Goal: Task Accomplishment & Management: Use online tool/utility

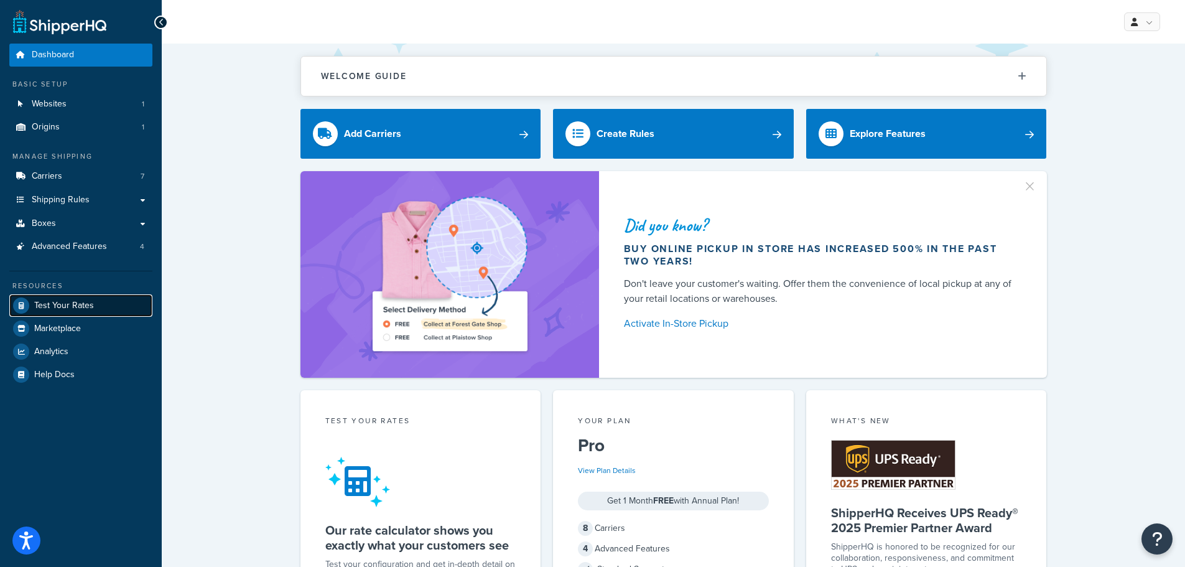
click at [73, 306] on span "Test Your Rates" at bounding box center [64, 306] width 60 height 11
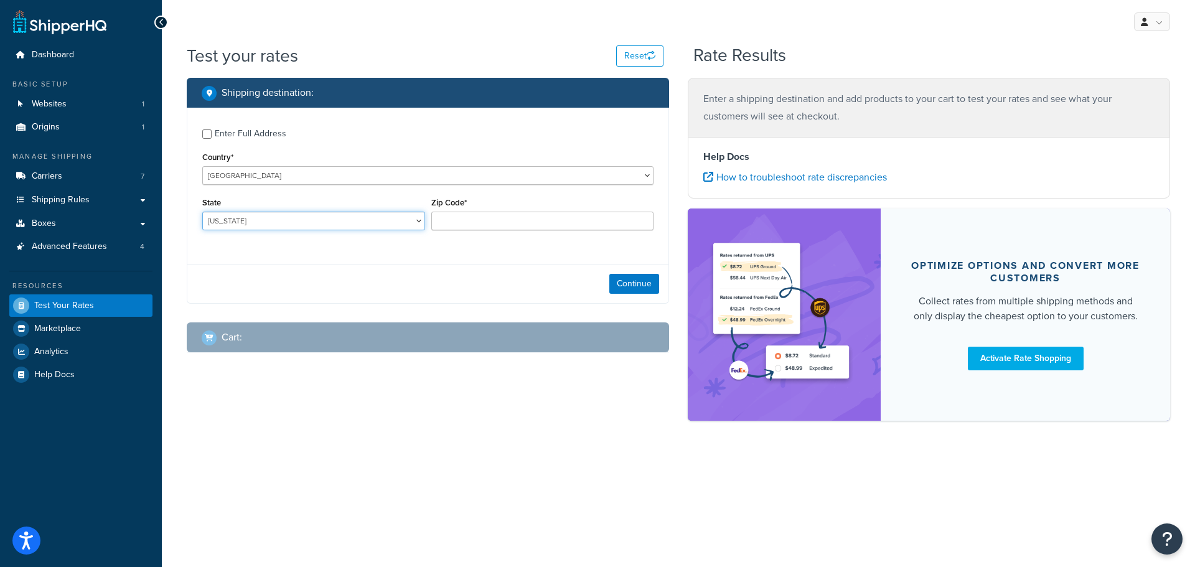
click at [312, 220] on select "[US_STATE] [US_STATE] [US_STATE] [US_STATE] [US_STATE] Armed Forces Americas Ar…" at bounding box center [313, 221] width 223 height 19
select select "OR"
click at [202, 212] on select "[US_STATE] [US_STATE] [US_STATE] [US_STATE] [US_STATE] Armed Forces Americas Ar…" at bounding box center [313, 221] width 223 height 19
click at [476, 230] on input "Zip Code*" at bounding box center [542, 221] width 223 height 19
type input "97303"
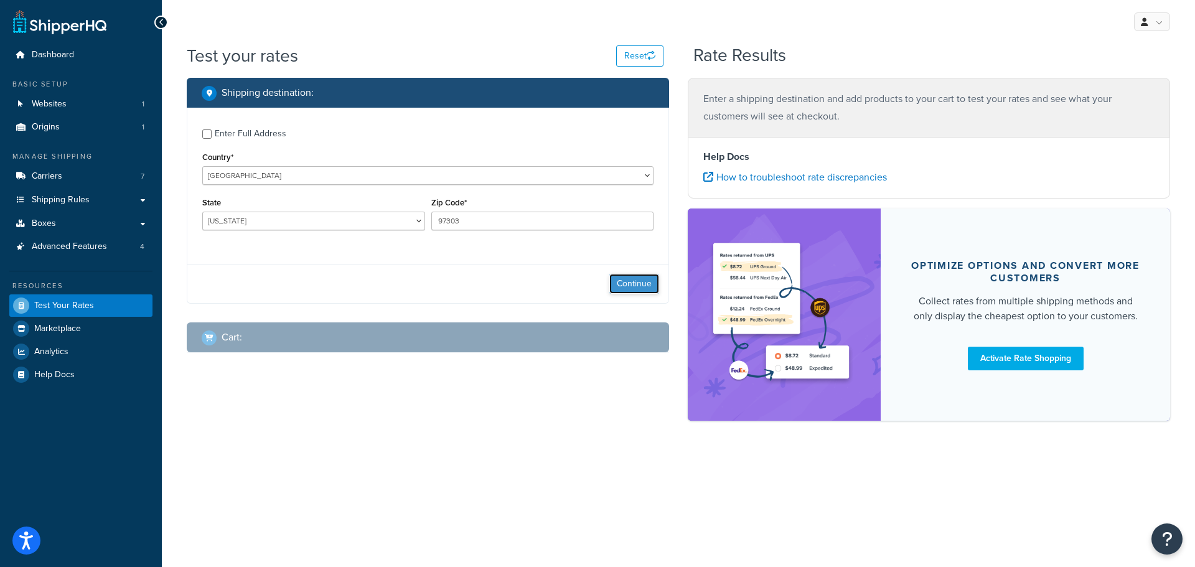
click at [619, 286] on button "Continue" at bounding box center [634, 284] width 50 height 20
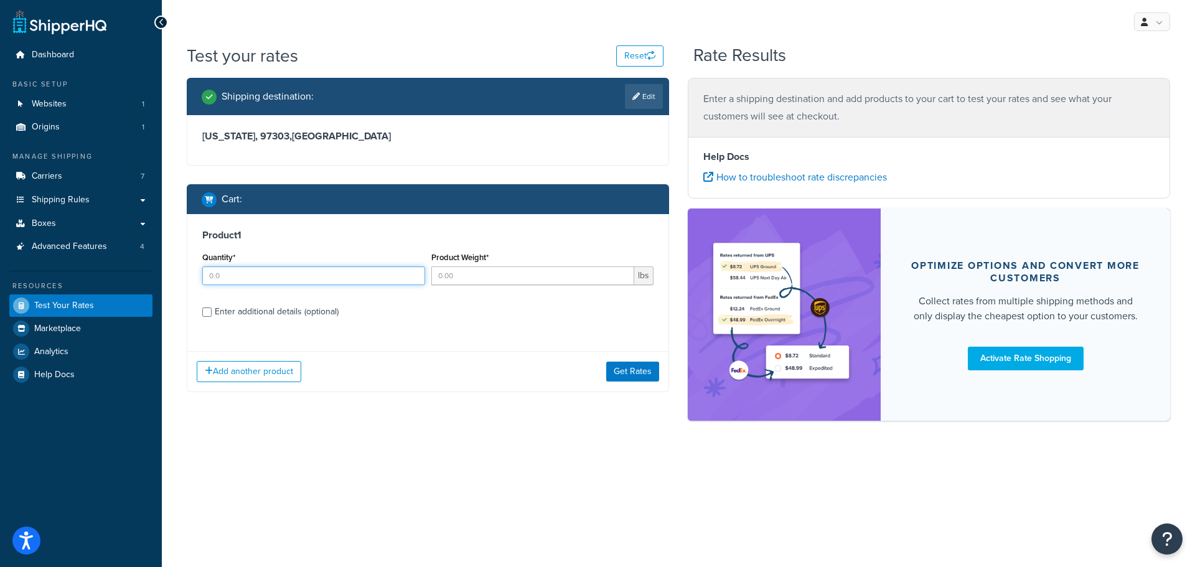
click at [314, 278] on input "Quantity*" at bounding box center [313, 275] width 223 height 19
type input "1"
type input "5"
click at [315, 314] on div "Enter additional details (optional)" at bounding box center [277, 311] width 124 height 17
click at [212, 314] on input "Enter additional details (optional)" at bounding box center [206, 311] width 9 height 9
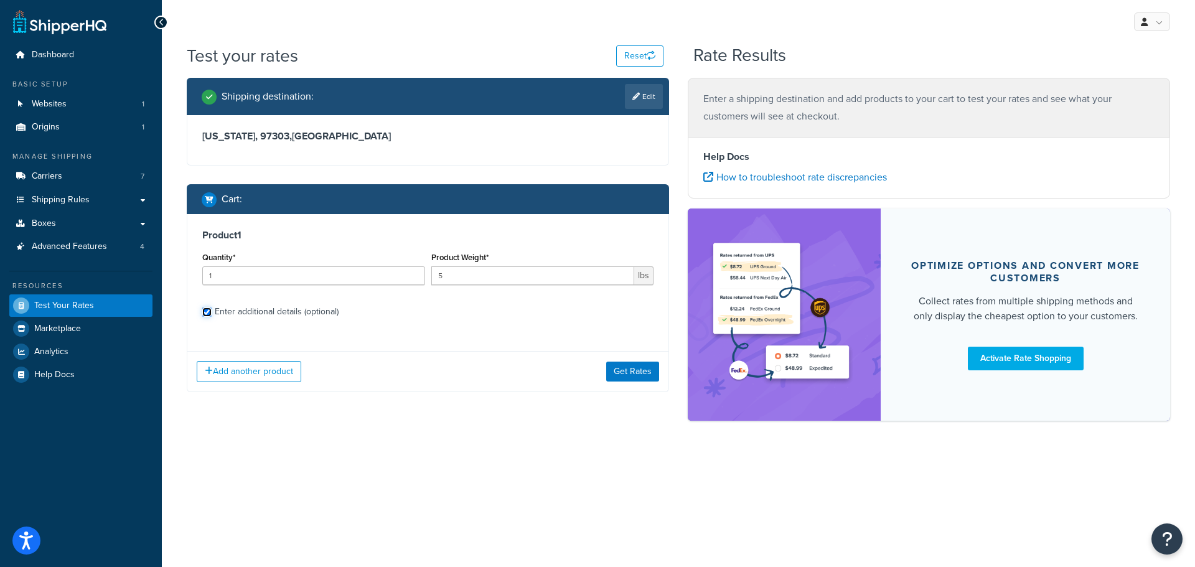
checkbox input "true"
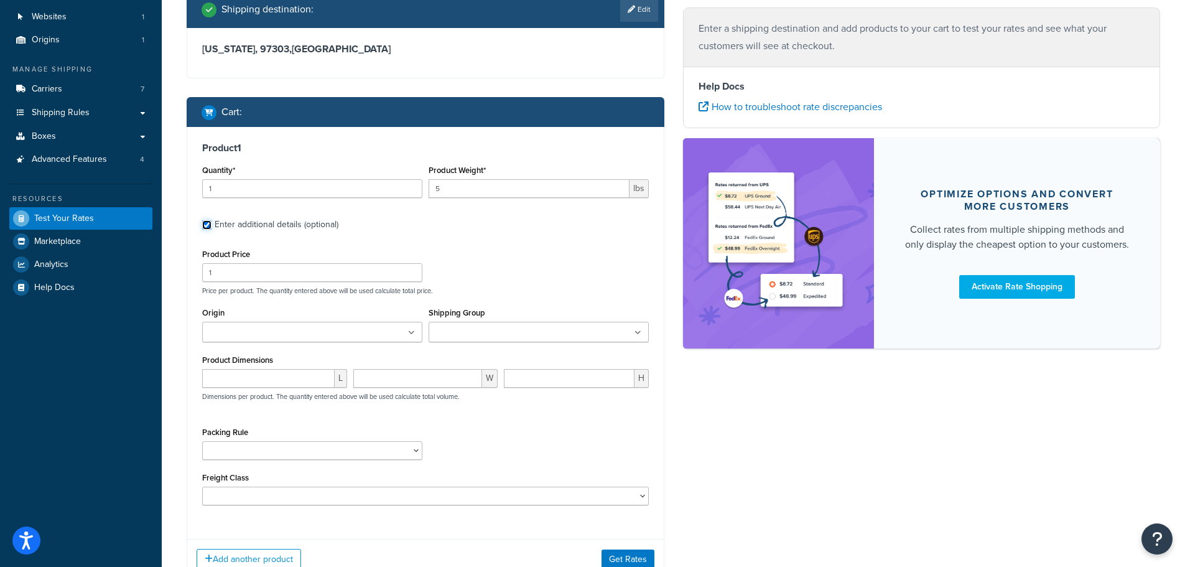
scroll to position [124, 0]
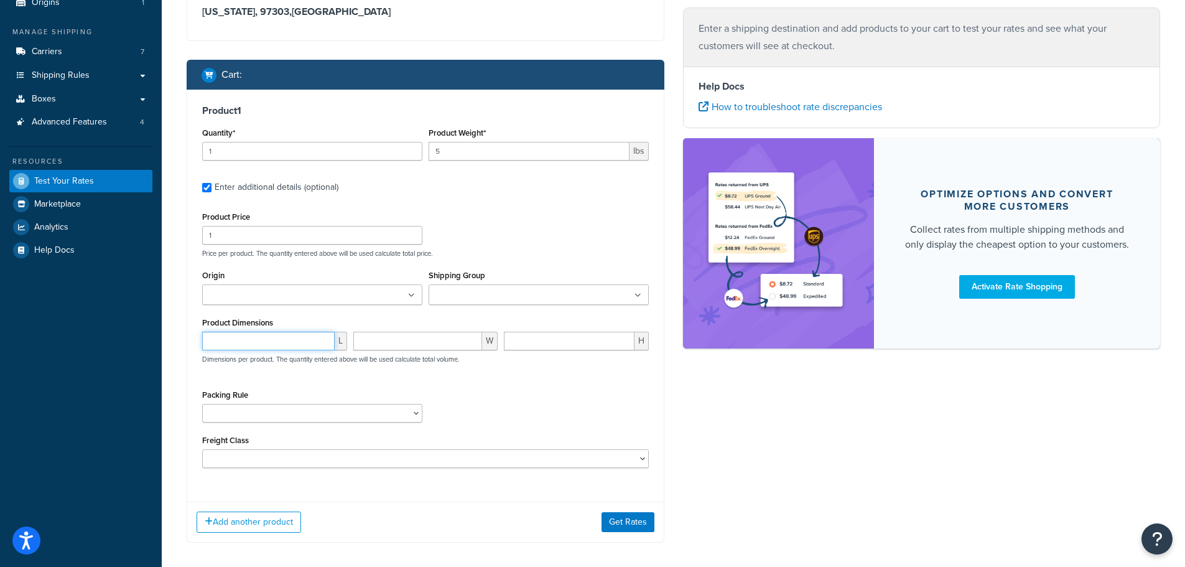
click at [251, 334] on input "number" at bounding box center [268, 341] width 133 height 19
type input "16"
type input "8"
click at [138, 349] on div "Dashboard Basic Setup Websites 1 Origins 1 Manage Shipping Carriers 7 Shipping …" at bounding box center [81, 250] width 162 height 748
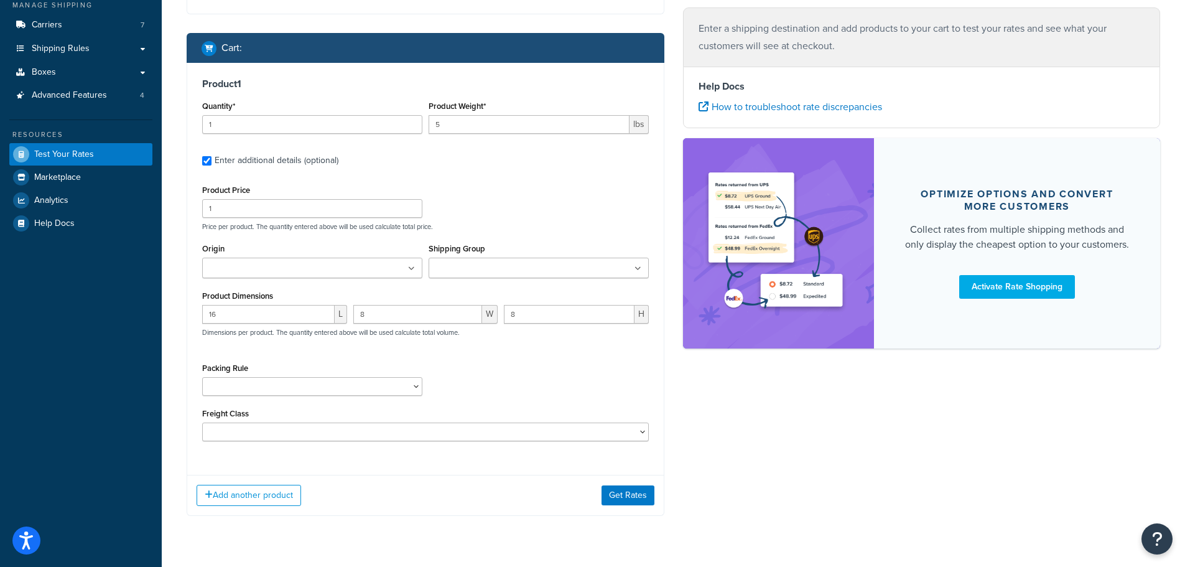
scroll to position [181, 0]
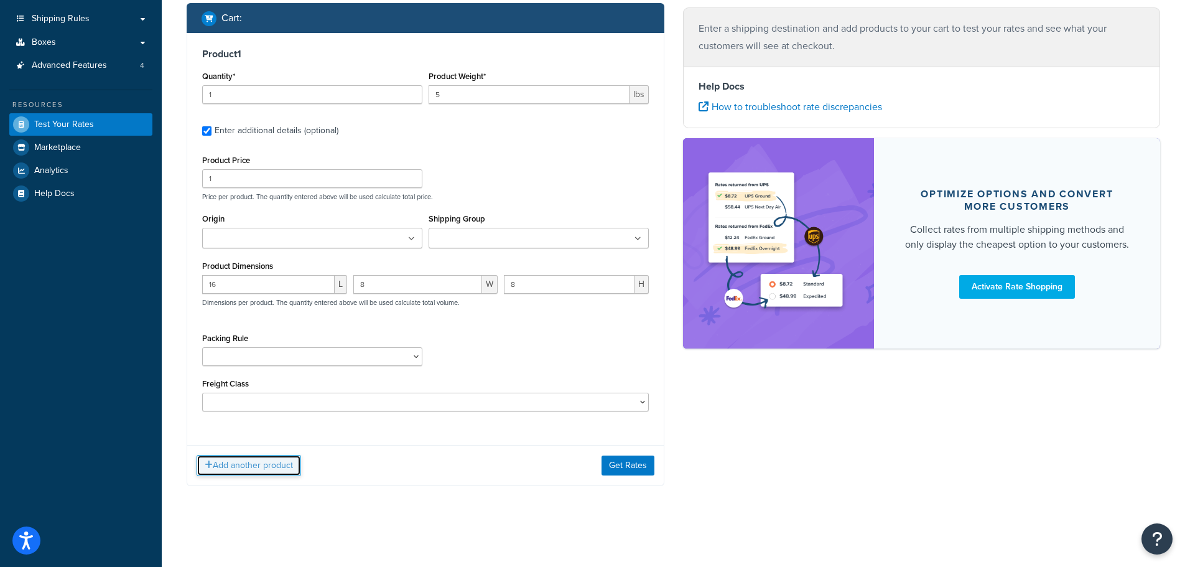
click at [271, 472] on button "Add another product" at bounding box center [249, 465] width 105 height 21
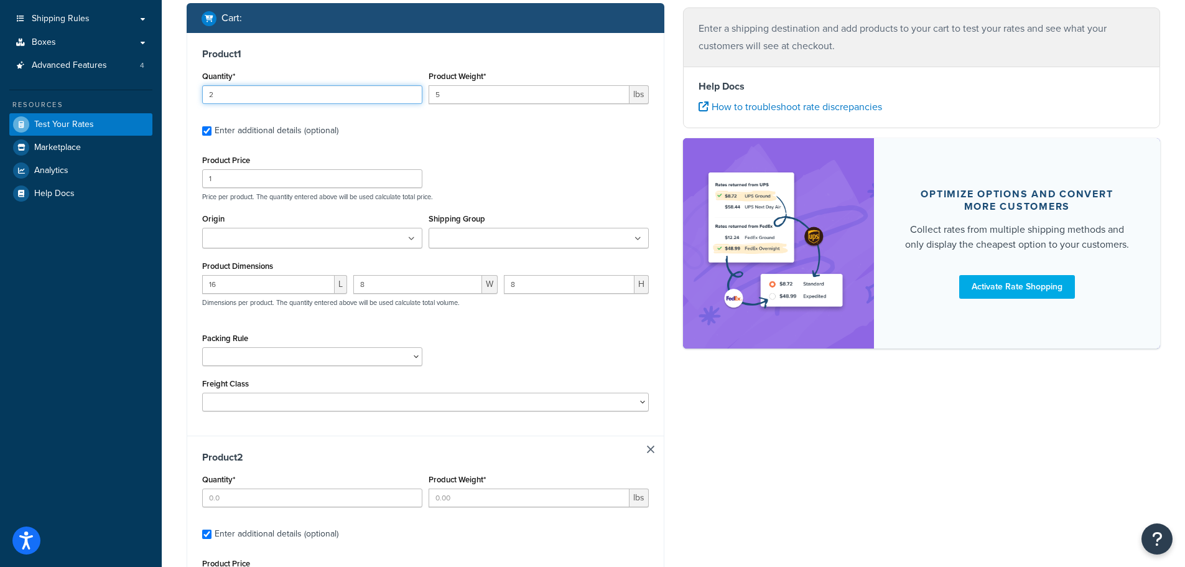
click at [408, 90] on input "2" at bounding box center [312, 94] width 220 height 19
type input "3"
click at [413, 91] on input "3" at bounding box center [312, 94] width 220 height 19
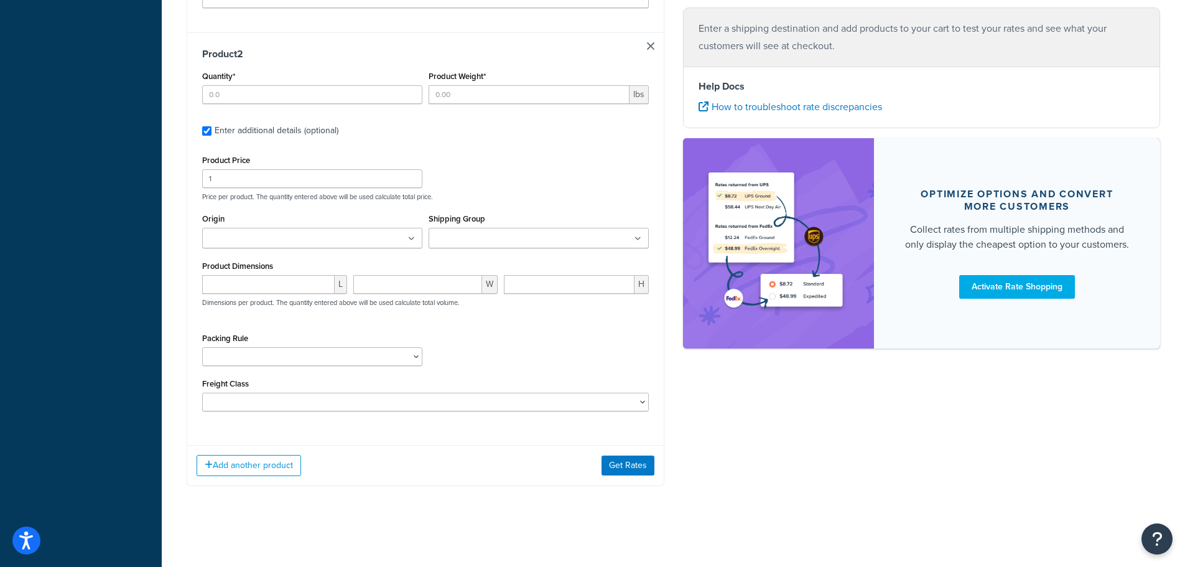
scroll to position [522, 0]
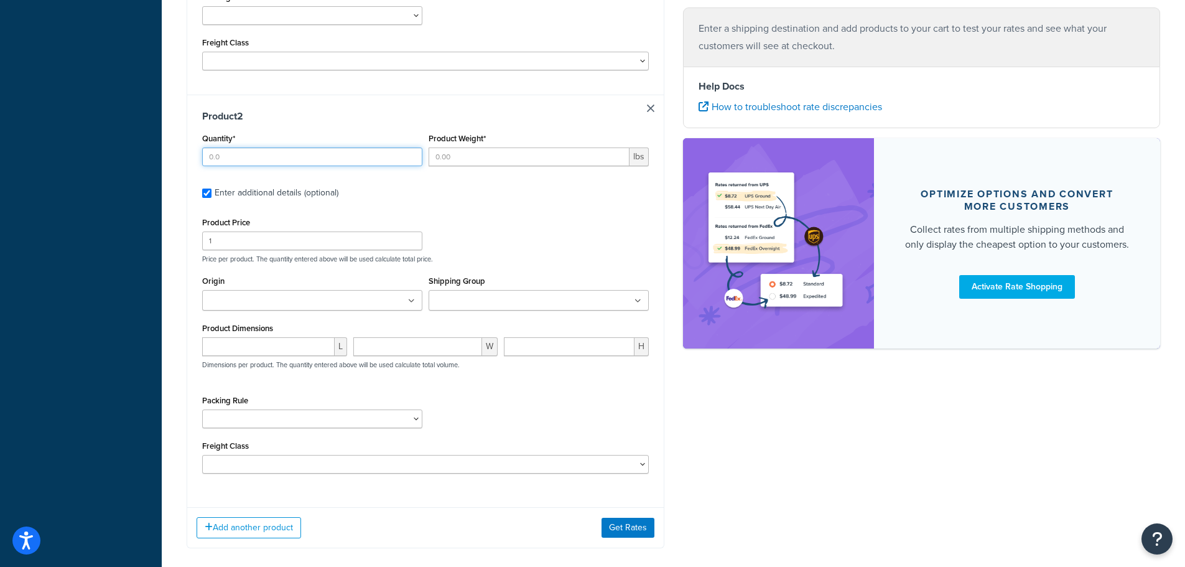
click at [282, 154] on input "Quantity*" at bounding box center [312, 156] width 220 height 19
type input "1"
type input "3"
click at [269, 343] on input "number" at bounding box center [268, 346] width 133 height 19
type input "9"
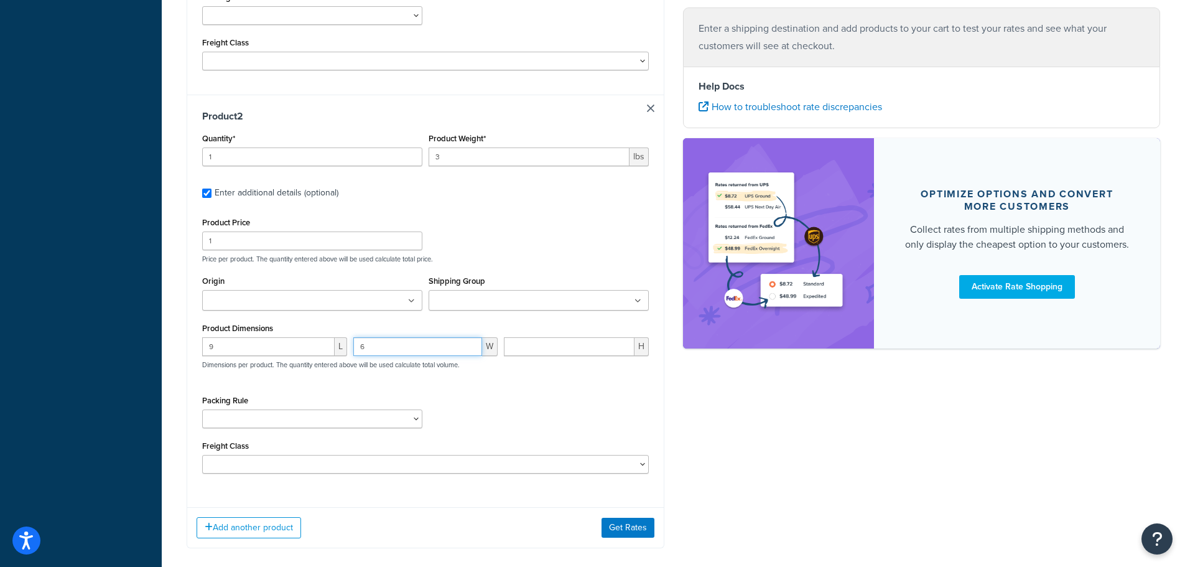
type input "6"
type input "5"
click at [142, 367] on div "Dashboard Basic Setup Websites 1 Origins 1 Manage Shipping Carriers 7 Shipping …" at bounding box center [81, 53] width 162 height 1151
type input "2"
click at [411, 154] on input "2" at bounding box center [312, 156] width 220 height 19
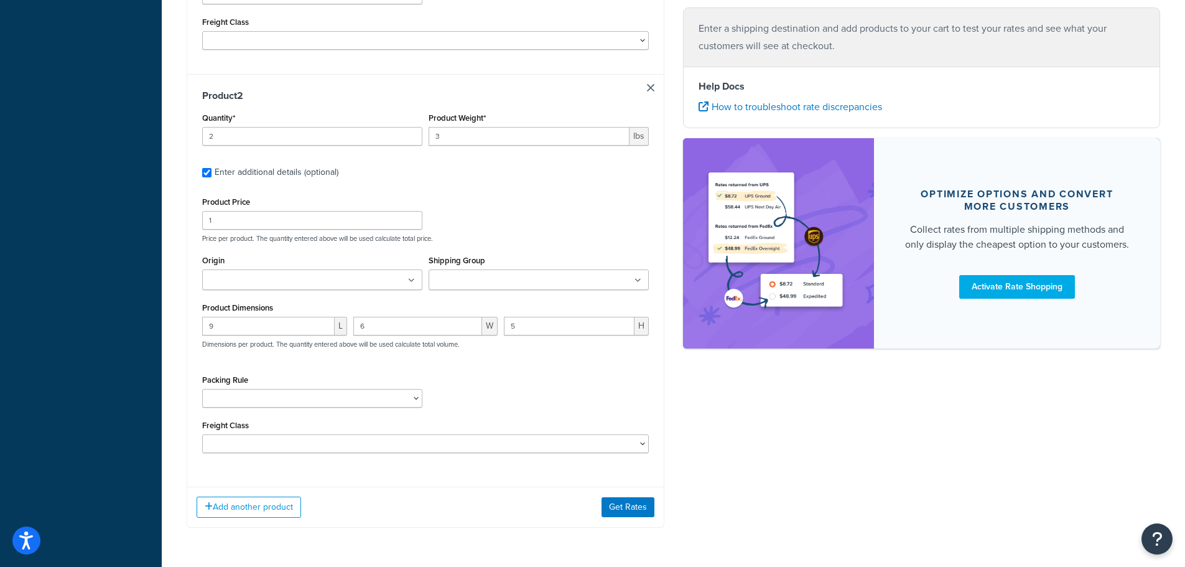
scroll to position [584, 0]
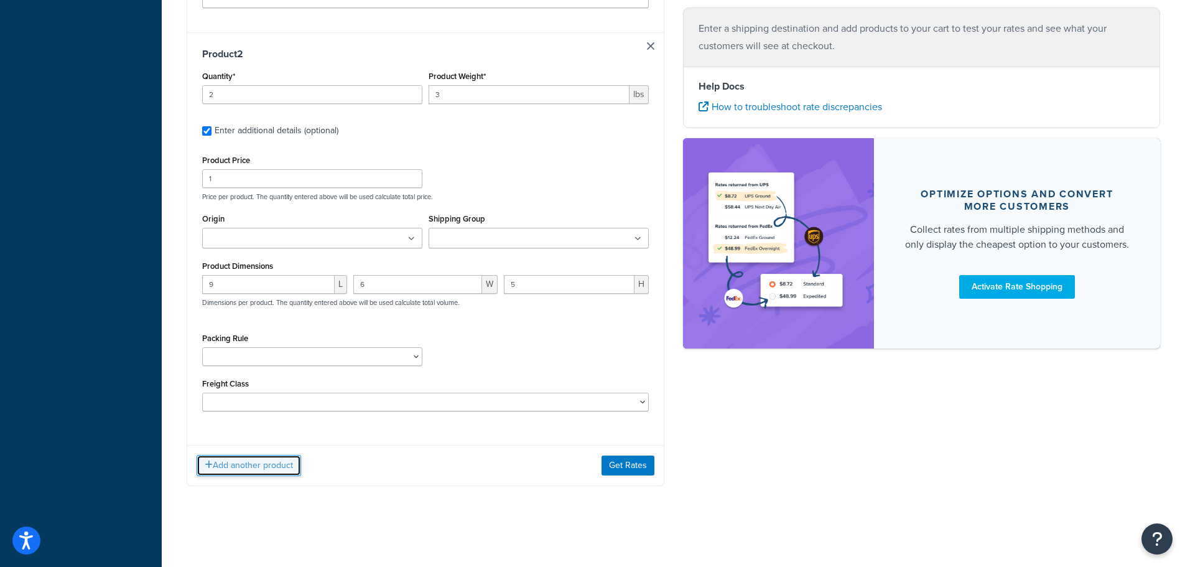
click at [280, 460] on button "Add another product" at bounding box center [249, 465] width 105 height 21
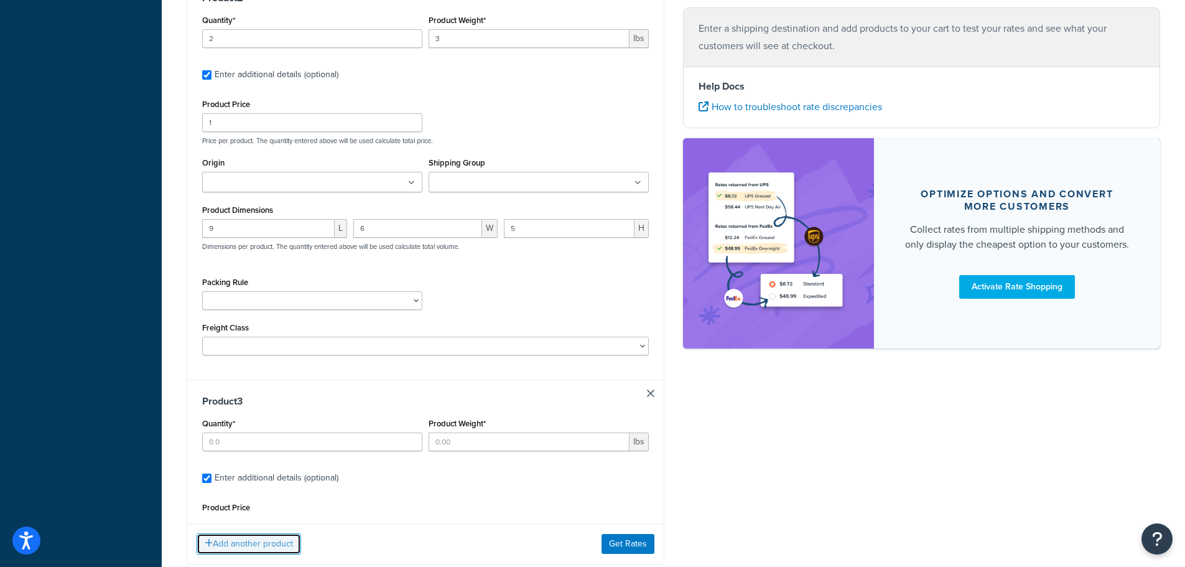
scroll to position [650, 0]
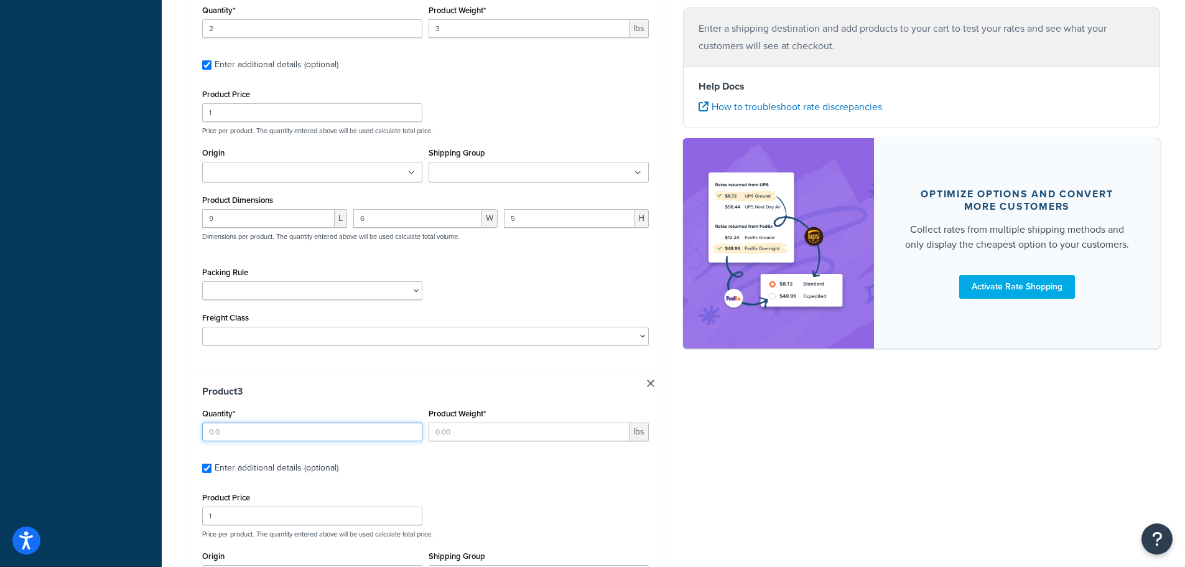
click at [263, 428] on input "Quantity*" at bounding box center [312, 432] width 220 height 19
type input "2"
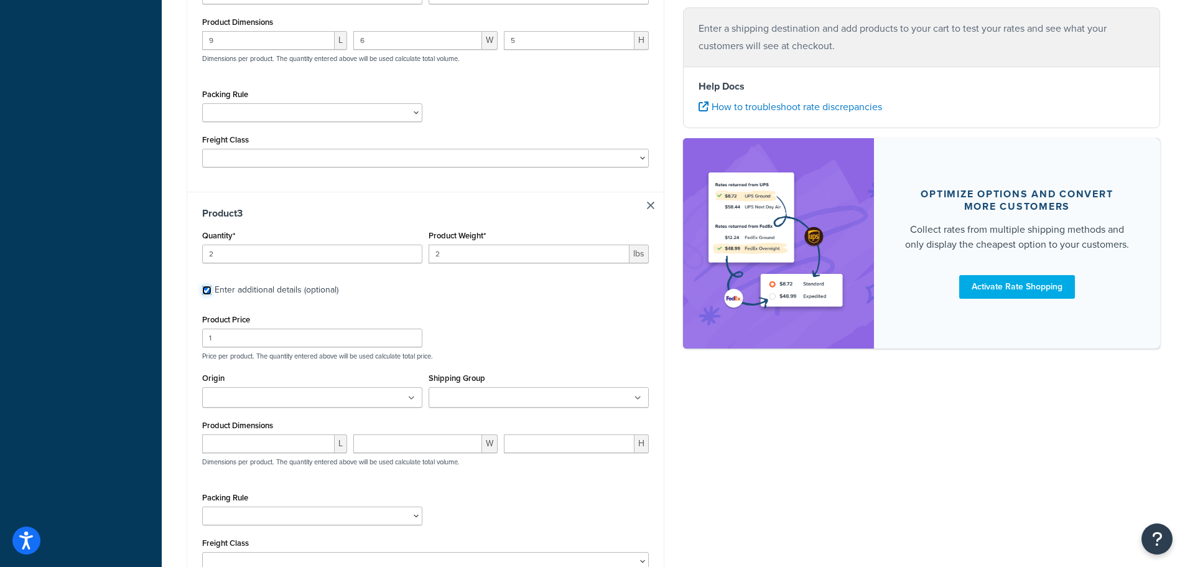
scroll to position [837, 0]
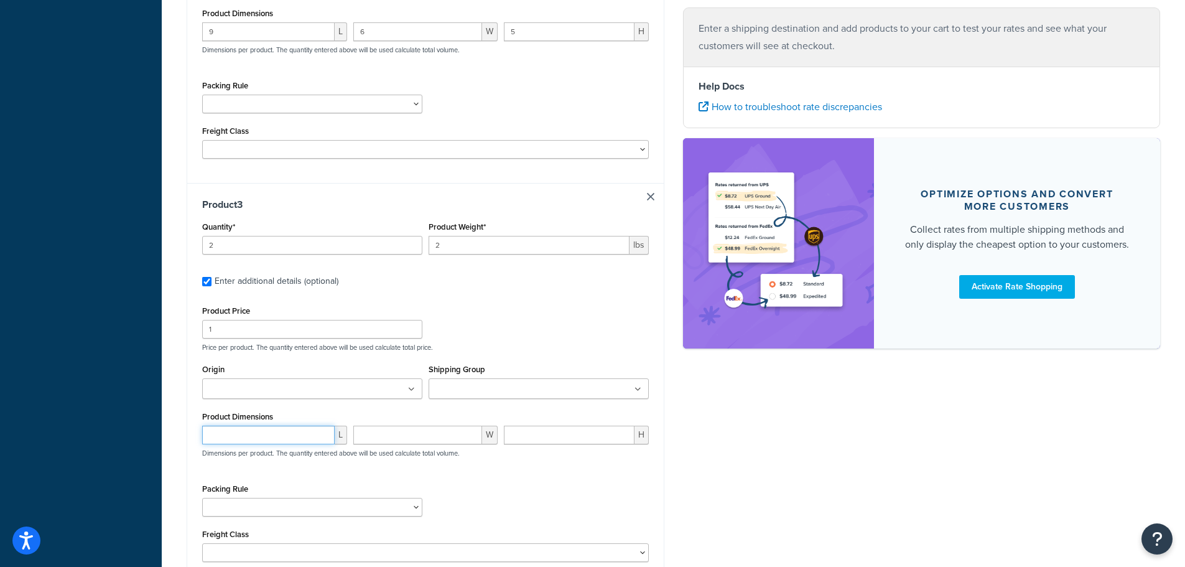
click at [235, 439] on input "number" at bounding box center [268, 435] width 133 height 19
type input "10"
type input "7"
type input "5"
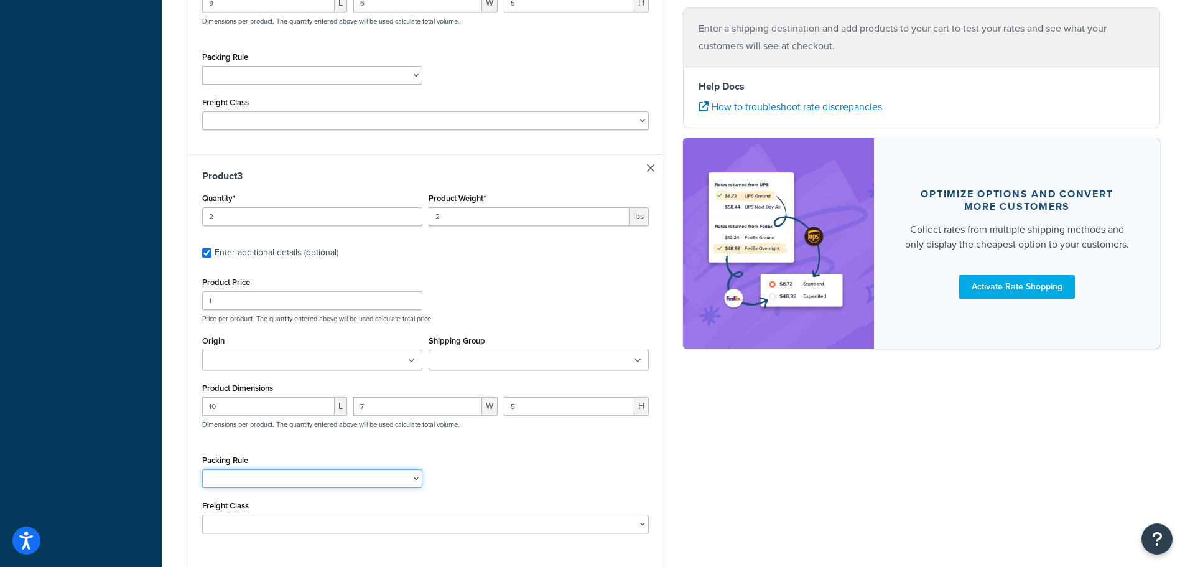
scroll to position [899, 0]
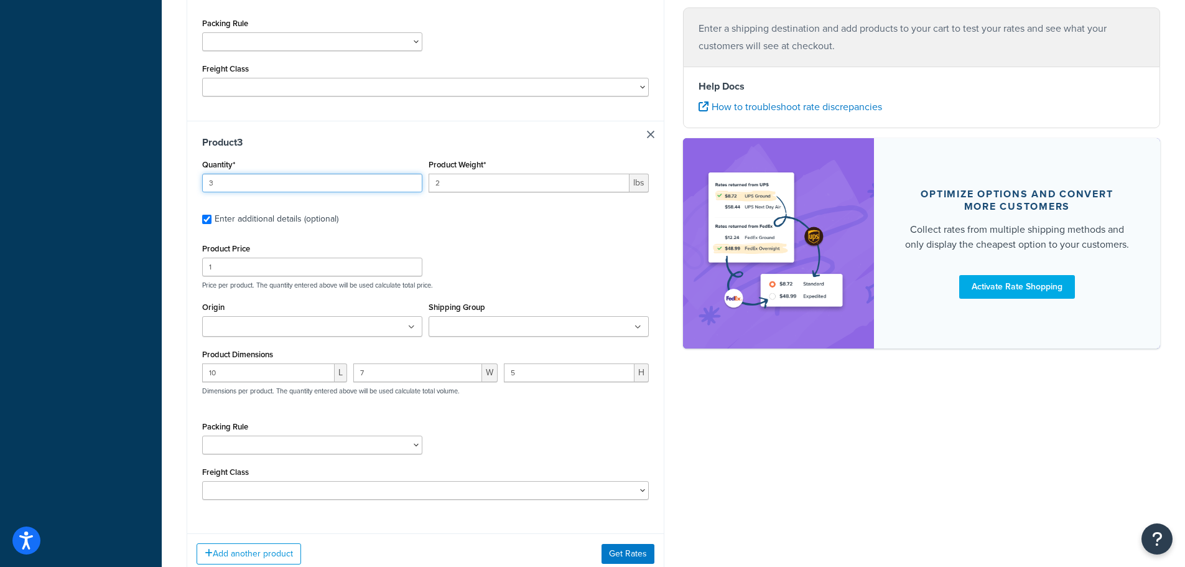
click at [411, 179] on input "3" at bounding box center [312, 183] width 220 height 19
type input "4"
click at [411, 179] on input "4" at bounding box center [312, 183] width 220 height 19
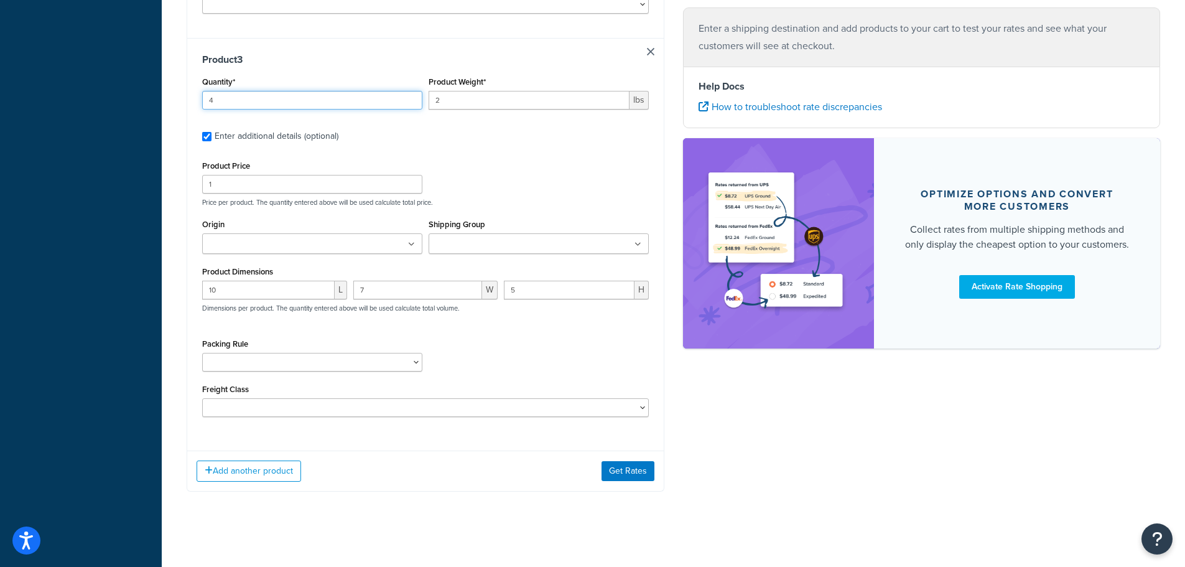
scroll to position [988, 0]
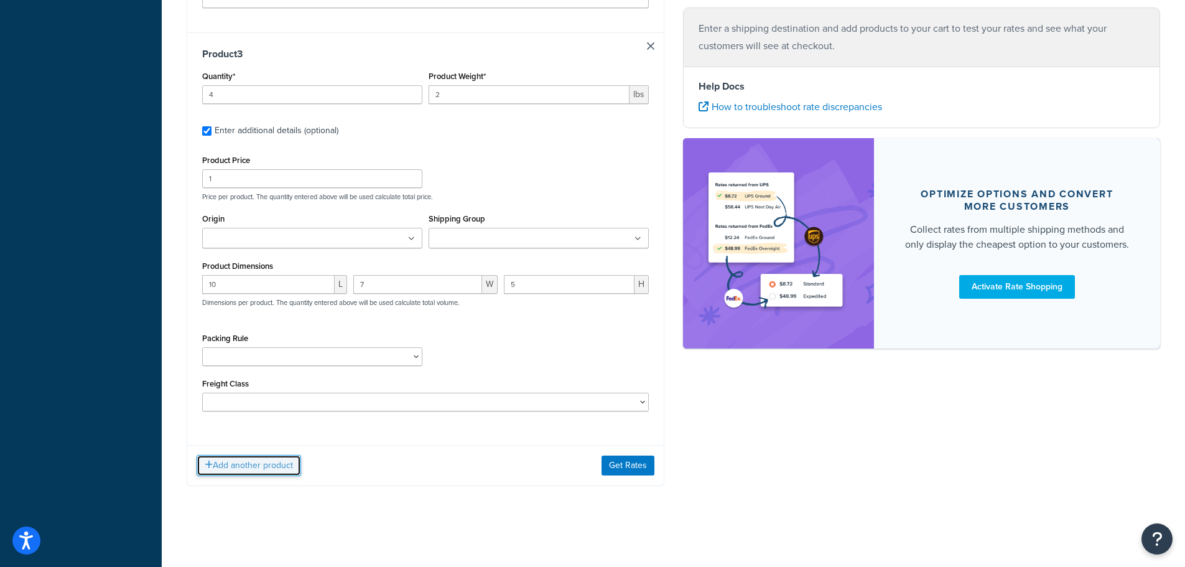
click at [240, 473] on button "Add another product" at bounding box center [249, 465] width 105 height 21
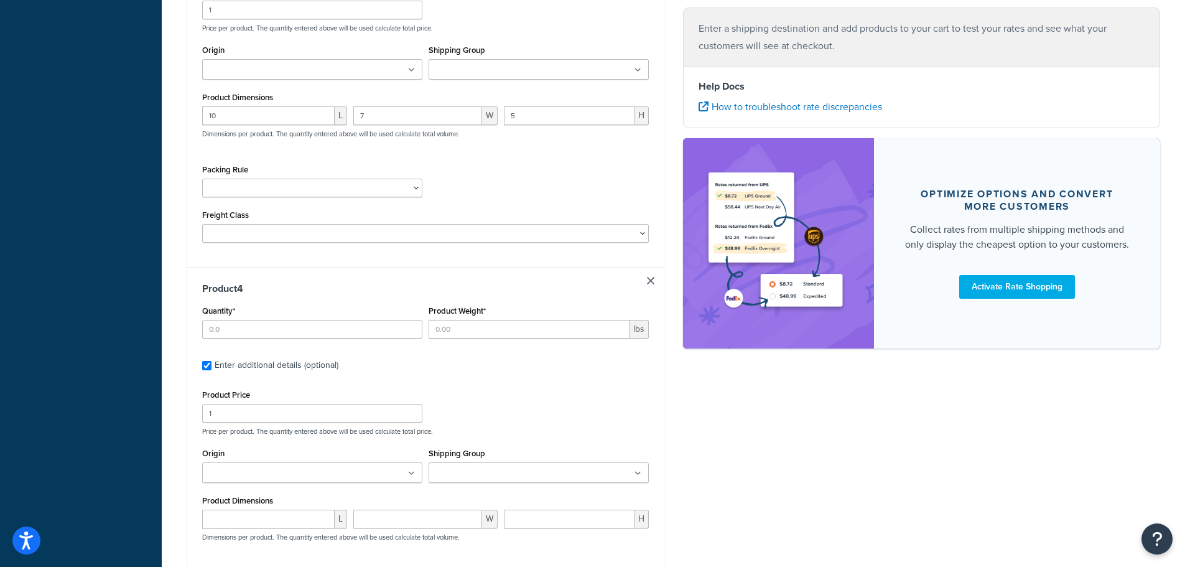
scroll to position [1236, 0]
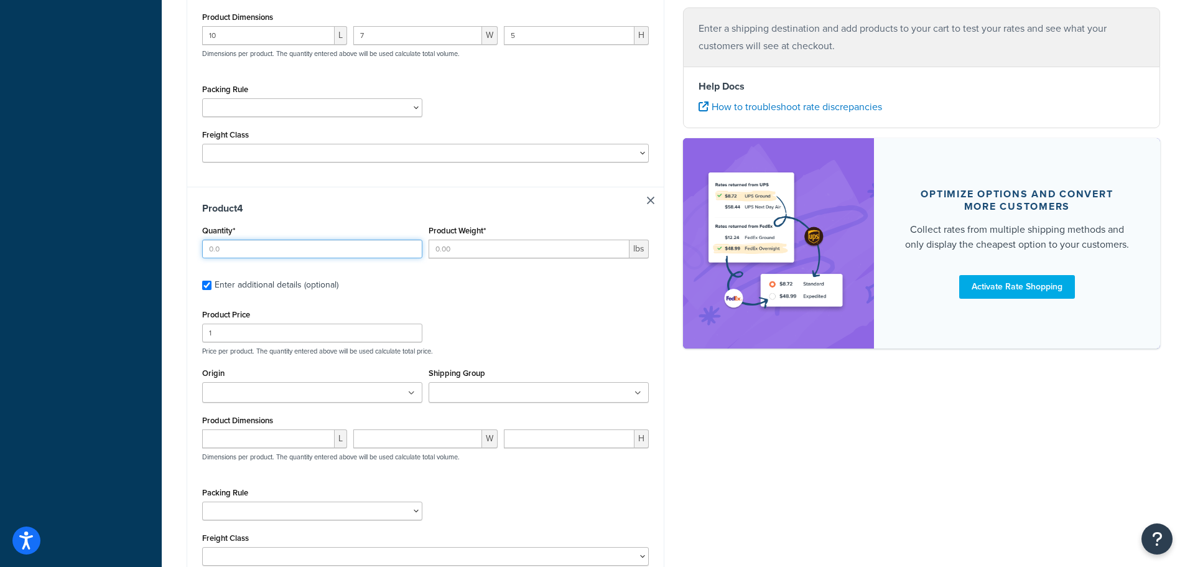
click at [248, 250] on input "Quantity*" at bounding box center [312, 249] width 220 height 19
type input "1"
type input "8"
click at [220, 428] on div "Product Dimensions L W H Dimensions per product. The quantity entered above wil…" at bounding box center [425, 443] width 447 height 63
click at [220, 434] on input "number" at bounding box center [268, 438] width 133 height 19
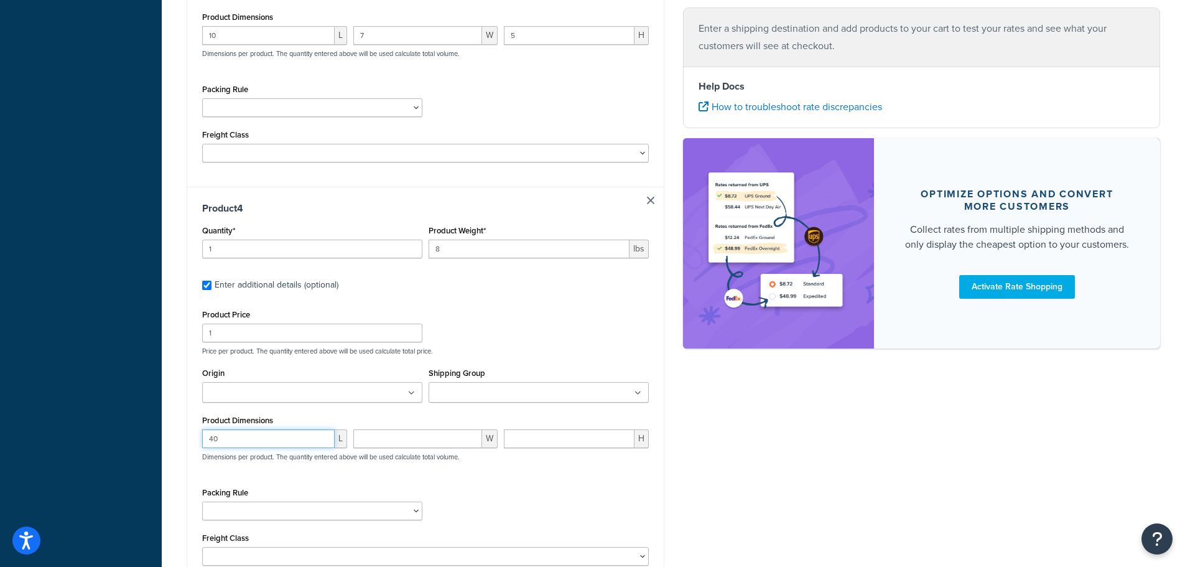
type input "40"
type input "18"
type input "5"
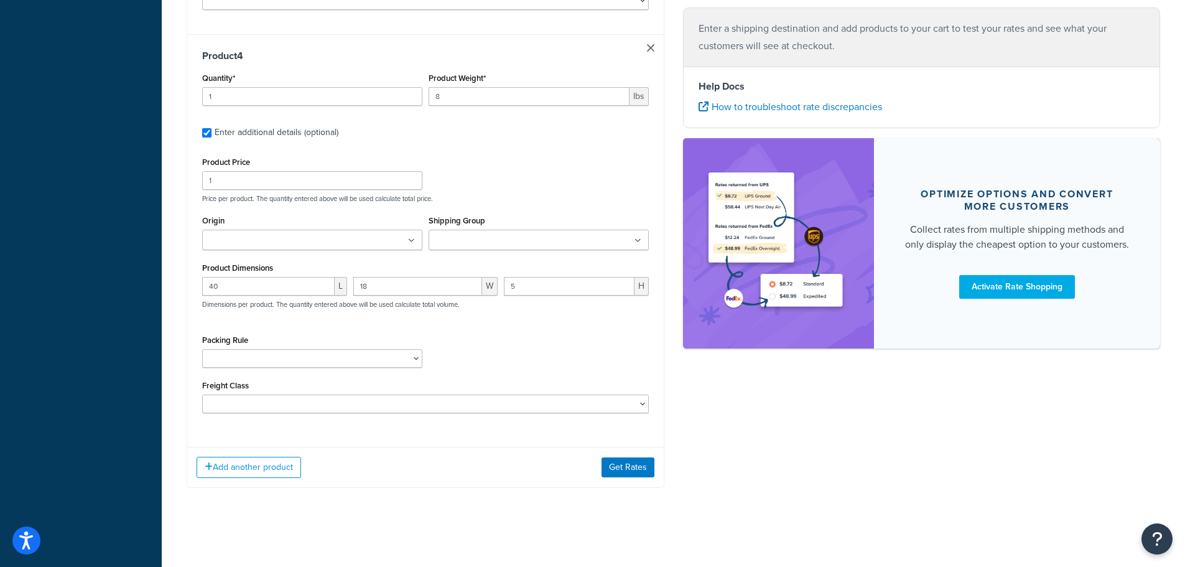
scroll to position [1391, 0]
click at [294, 465] on button "Add another product" at bounding box center [249, 465] width 105 height 21
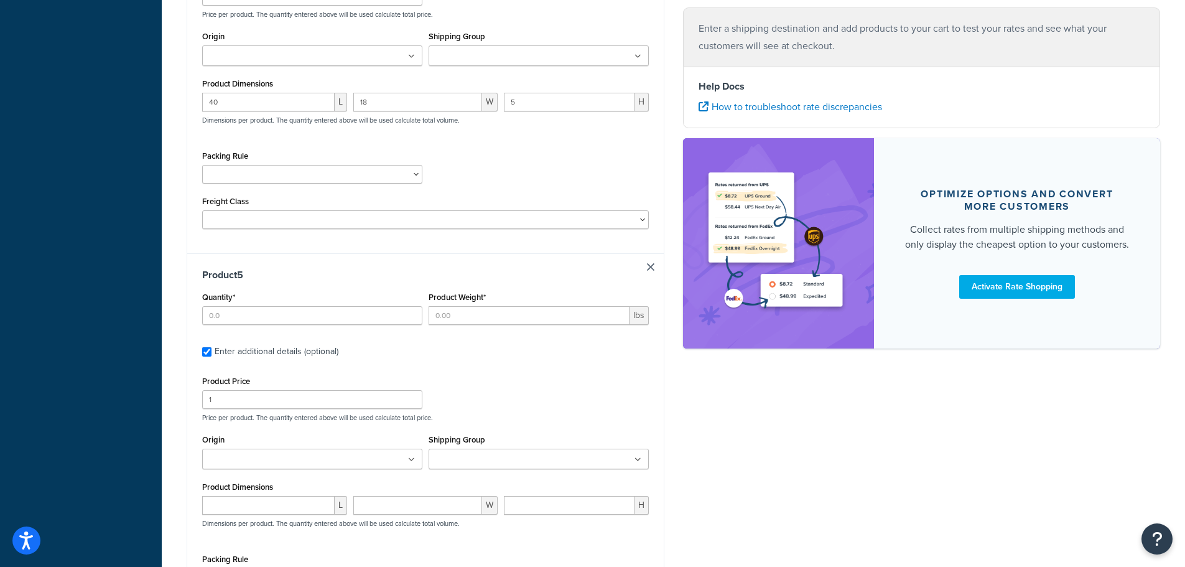
scroll to position [1577, 0]
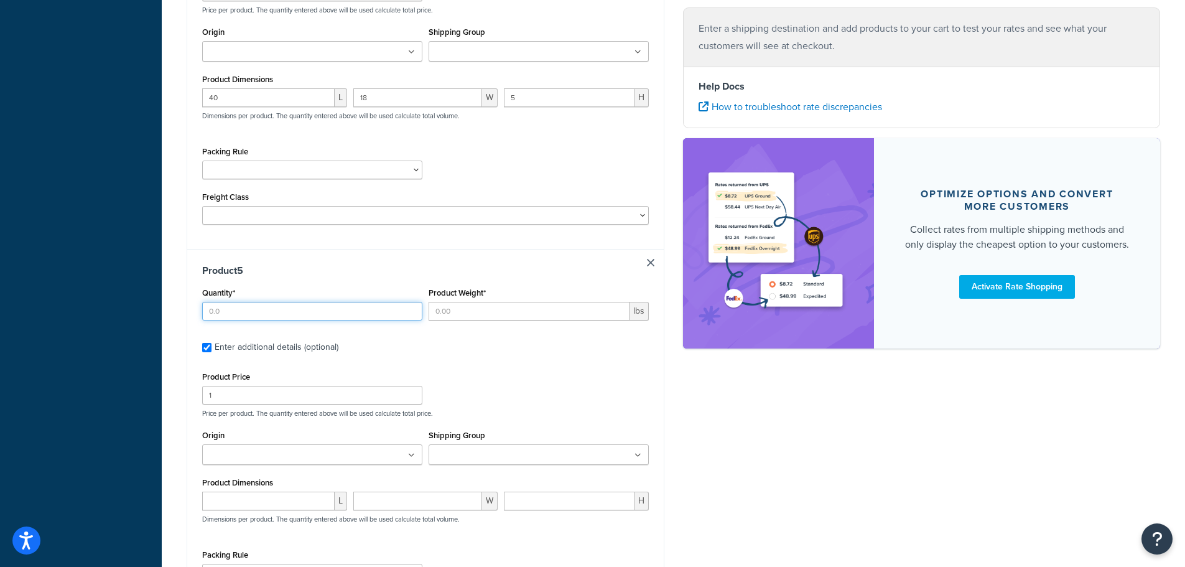
click at [255, 311] on input "Quantity*" at bounding box center [312, 311] width 220 height 19
type input "1"
click at [225, 503] on input "number" at bounding box center [268, 501] width 133 height 19
type input "6"
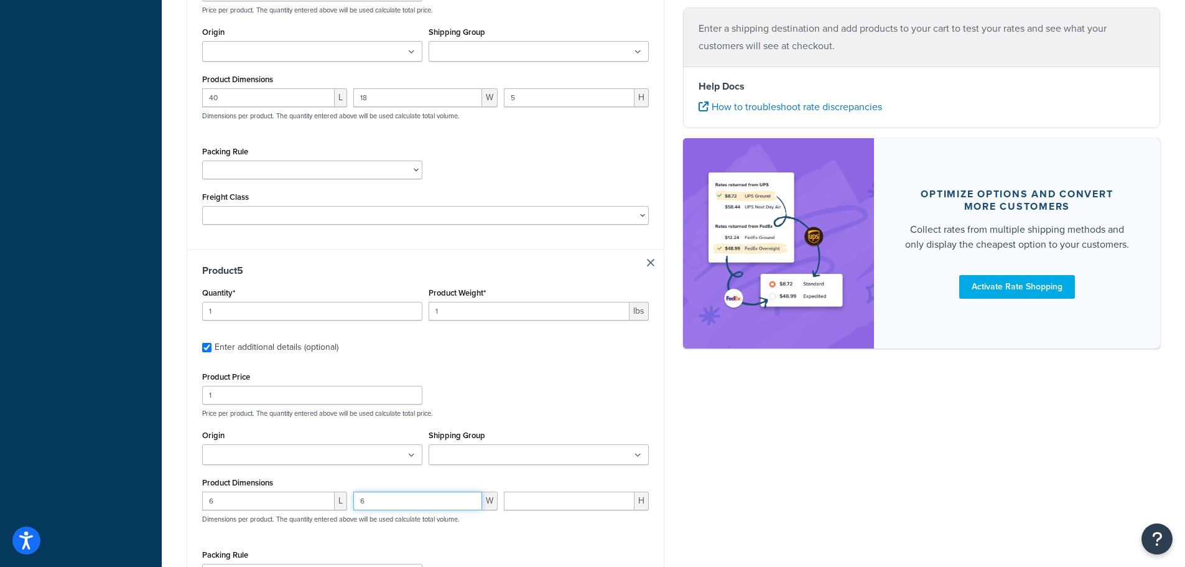
type input "6"
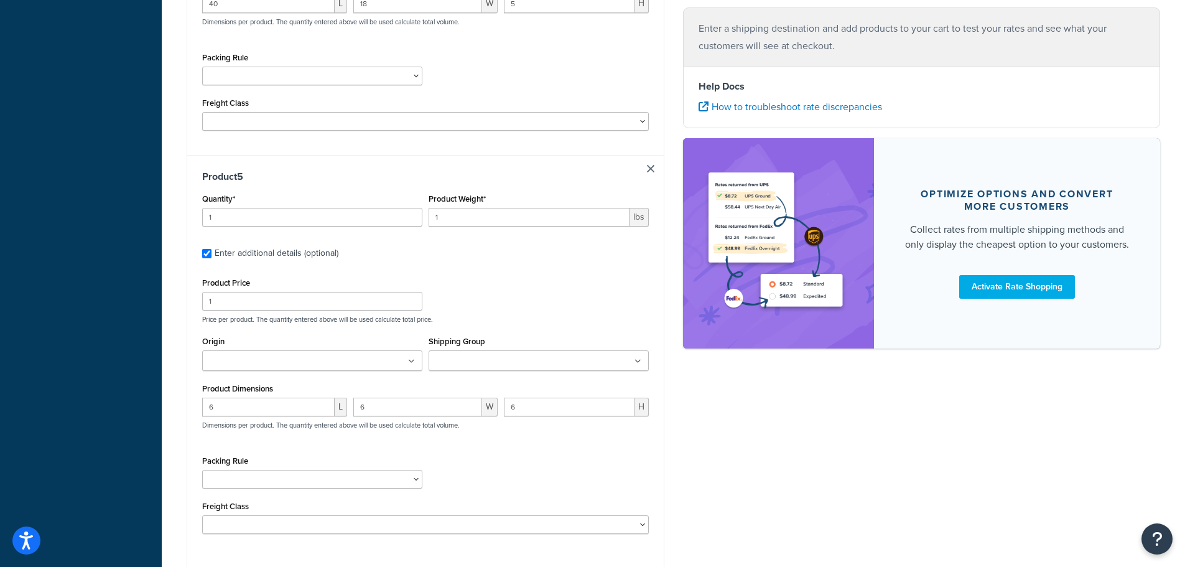
scroll to position [1670, 0]
type input "2"
click at [411, 215] on input "2" at bounding box center [312, 219] width 220 height 19
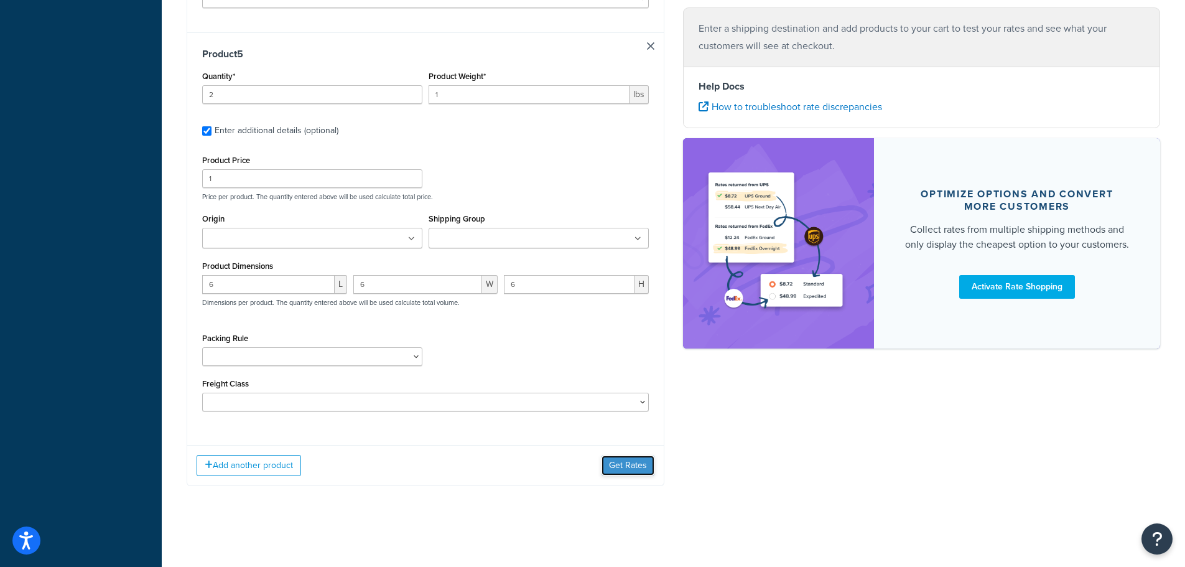
click at [628, 465] on button "Get Rates" at bounding box center [628, 466] width 53 height 20
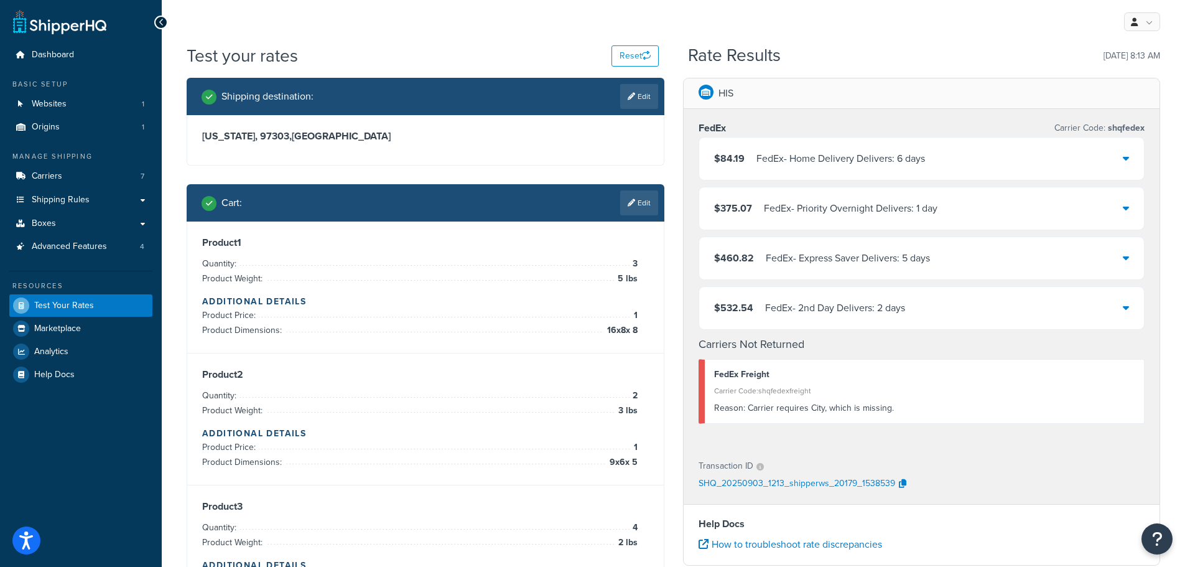
scroll to position [62, 0]
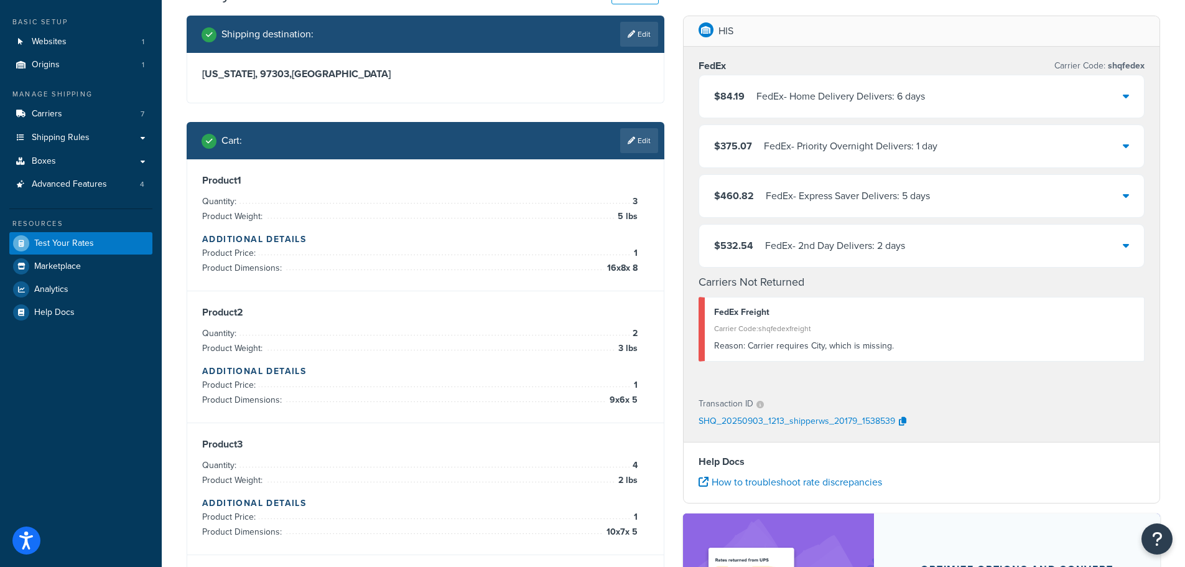
click at [851, 106] on div "$84.19 FedEx - Home Delivery Delivers: 6 days" at bounding box center [922, 96] width 446 height 42
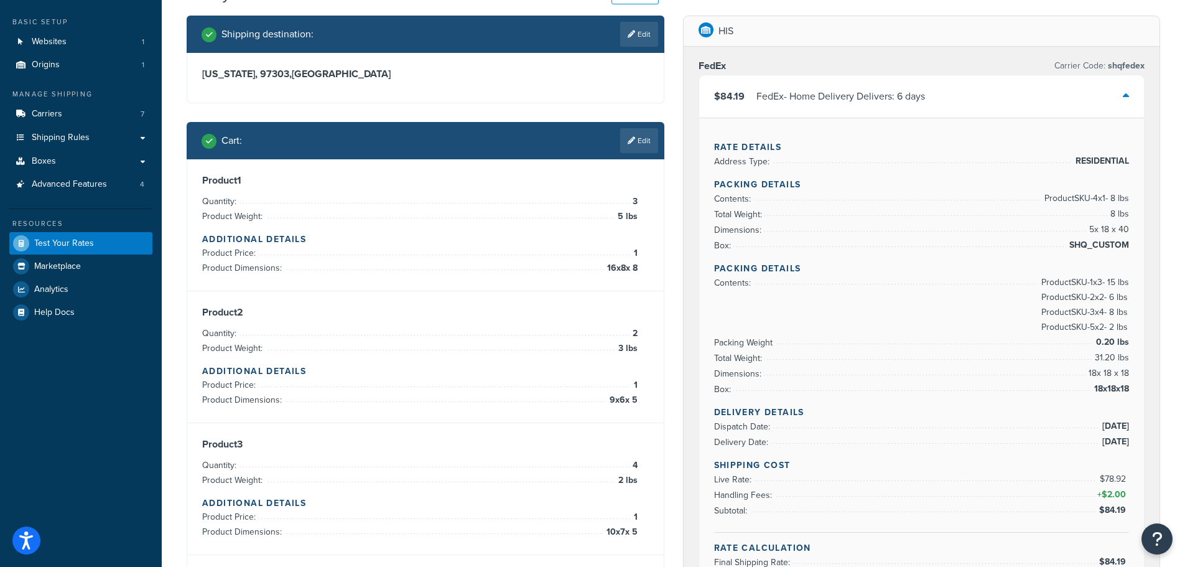
click at [890, 106] on div "$84.19 FedEx - Home Delivery Delivers: 6 days" at bounding box center [922, 96] width 446 height 42
